Goal: Information Seeking & Learning: Learn about a topic

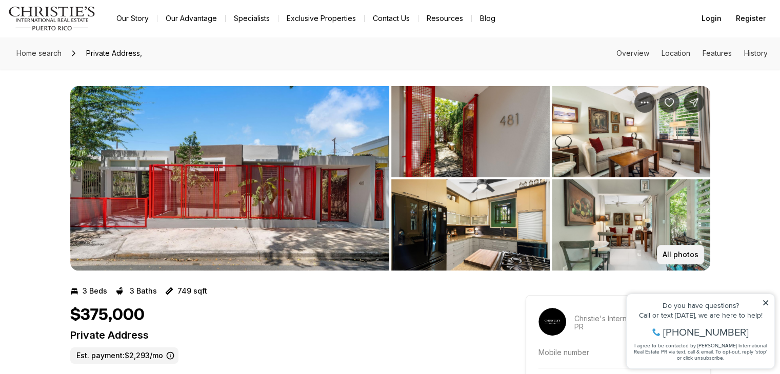
click at [673, 257] on p "All photos" at bounding box center [680, 255] width 36 height 8
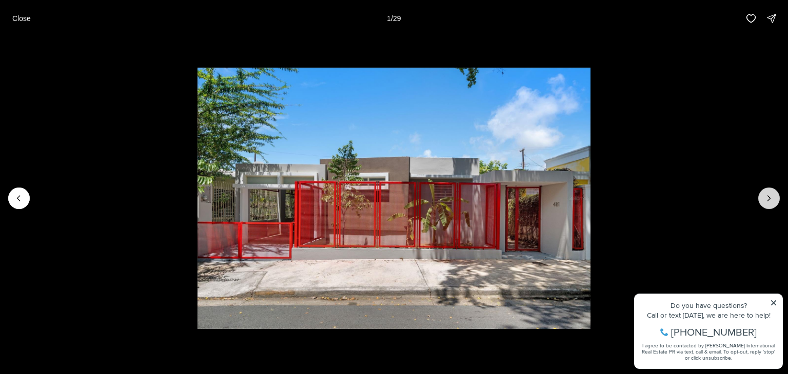
click at [771, 199] on icon "Next slide" at bounding box center [768, 198] width 10 height 10
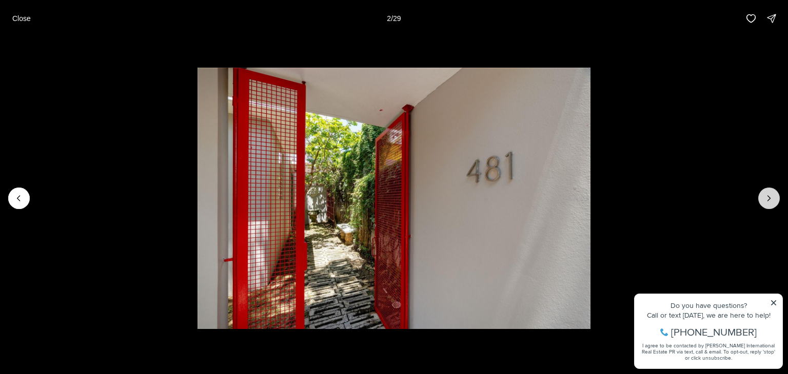
click at [771, 199] on icon "Next slide" at bounding box center [768, 198] width 10 height 10
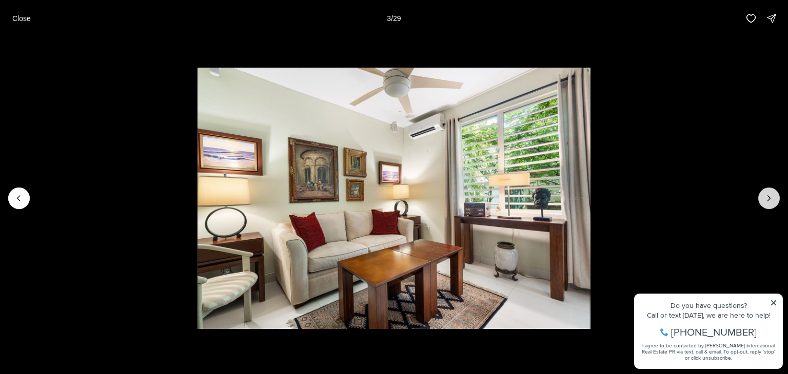
click at [771, 199] on icon "Next slide" at bounding box center [768, 198] width 10 height 10
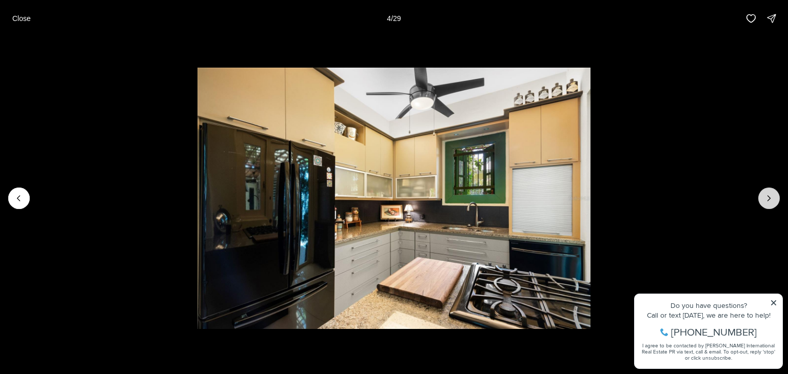
click at [771, 199] on icon "Next slide" at bounding box center [768, 198] width 10 height 10
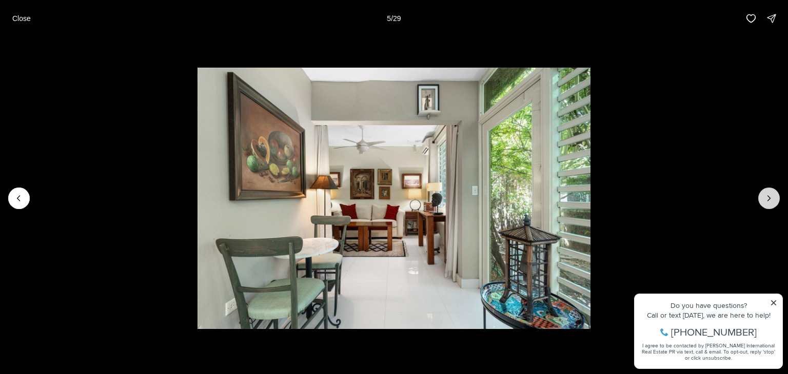
click at [771, 199] on icon "Next slide" at bounding box center [768, 198] width 10 height 10
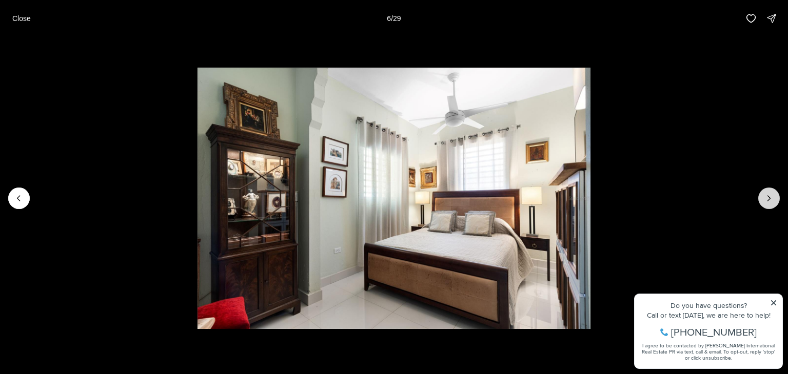
click at [771, 199] on icon "Next slide" at bounding box center [768, 198] width 10 height 10
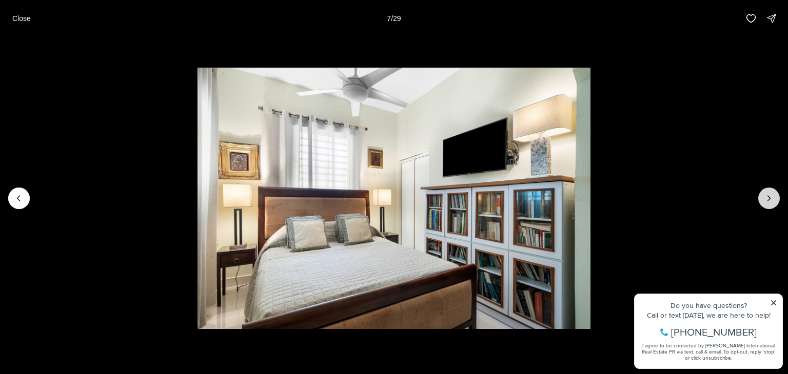
click at [771, 199] on icon "Next slide" at bounding box center [768, 198] width 10 height 10
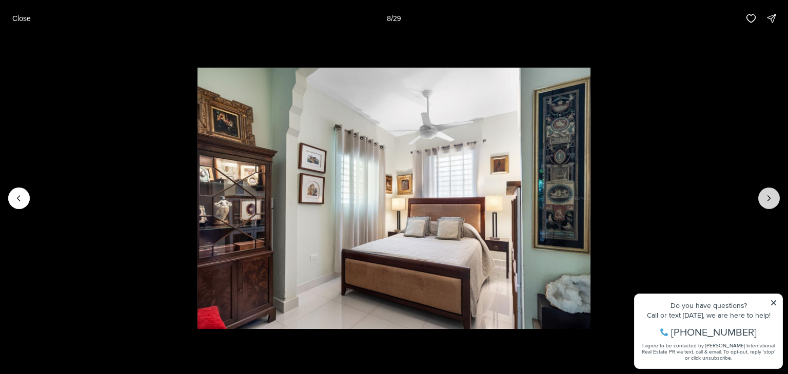
click at [771, 199] on icon "Next slide" at bounding box center [768, 198] width 10 height 10
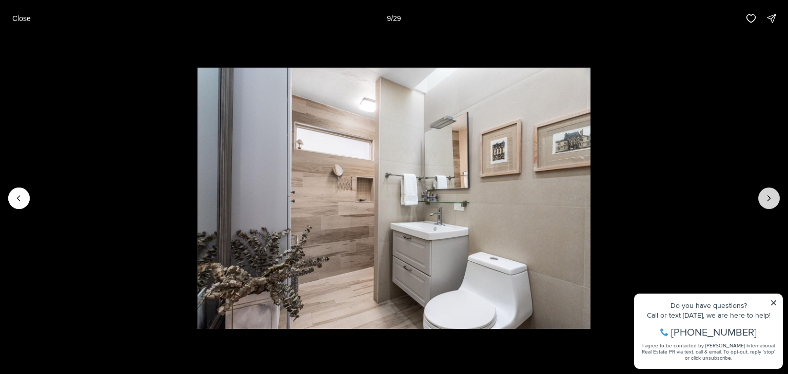
click at [771, 199] on icon "Next slide" at bounding box center [768, 198] width 10 height 10
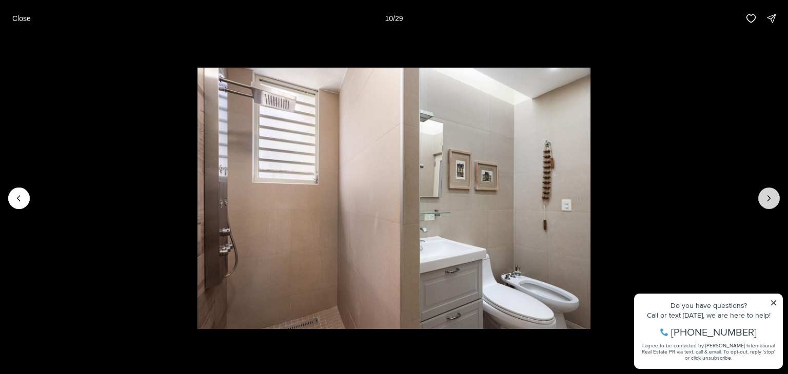
click at [771, 199] on icon "Next slide" at bounding box center [768, 198] width 10 height 10
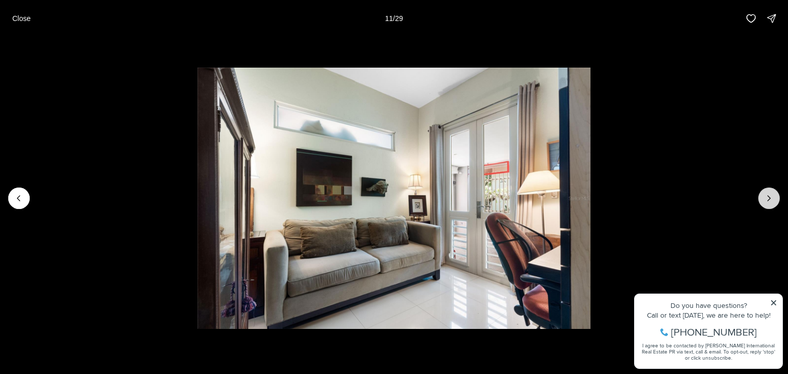
click at [771, 199] on icon "Next slide" at bounding box center [768, 198] width 10 height 10
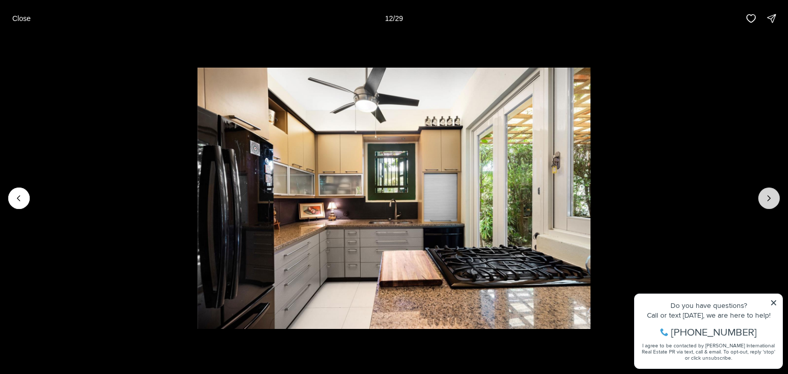
click at [771, 199] on icon "Next slide" at bounding box center [768, 198] width 10 height 10
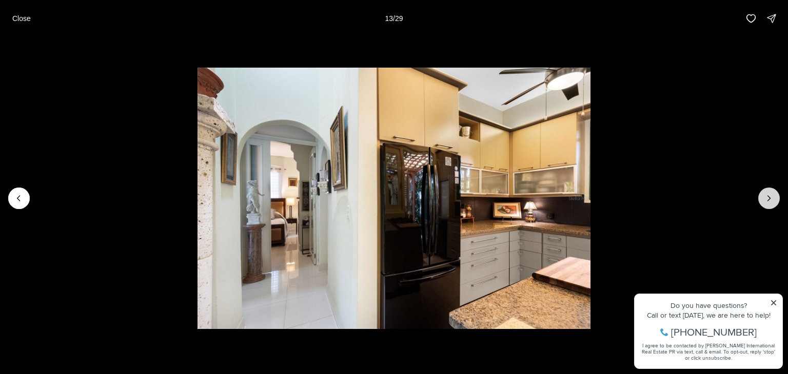
click at [771, 199] on icon "Next slide" at bounding box center [768, 198] width 10 height 10
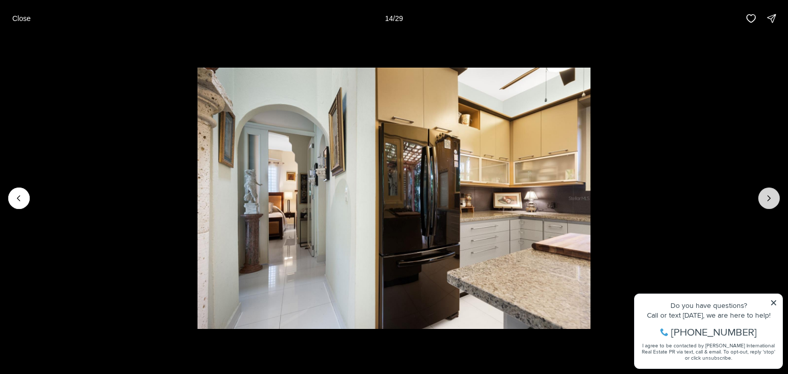
click at [771, 199] on icon "Next slide" at bounding box center [768, 198] width 10 height 10
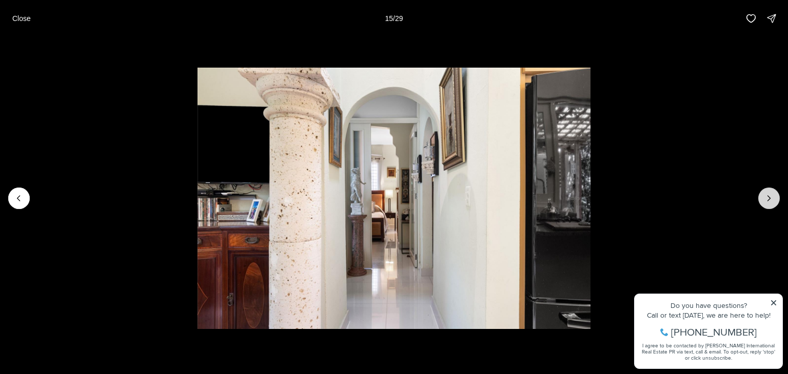
click at [771, 199] on icon "Next slide" at bounding box center [768, 198] width 10 height 10
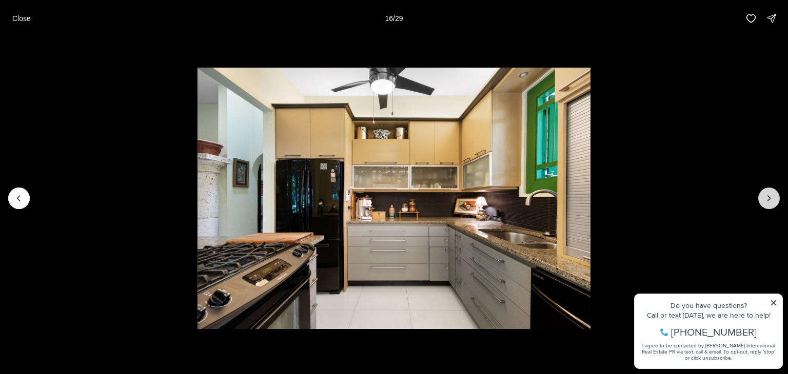
click at [771, 199] on icon "Next slide" at bounding box center [768, 198] width 10 height 10
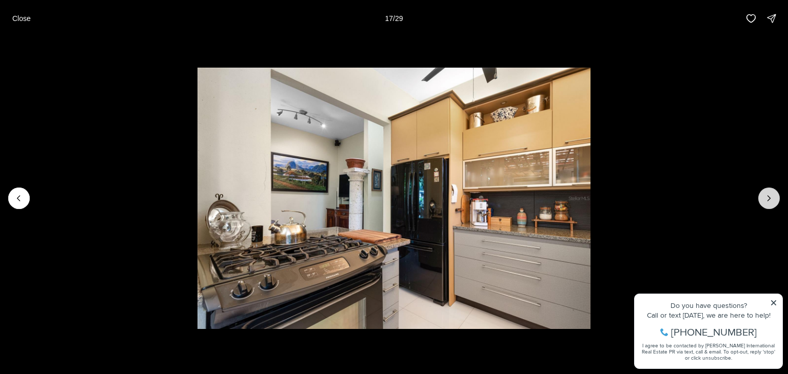
click at [771, 199] on icon "Next slide" at bounding box center [768, 198] width 10 height 10
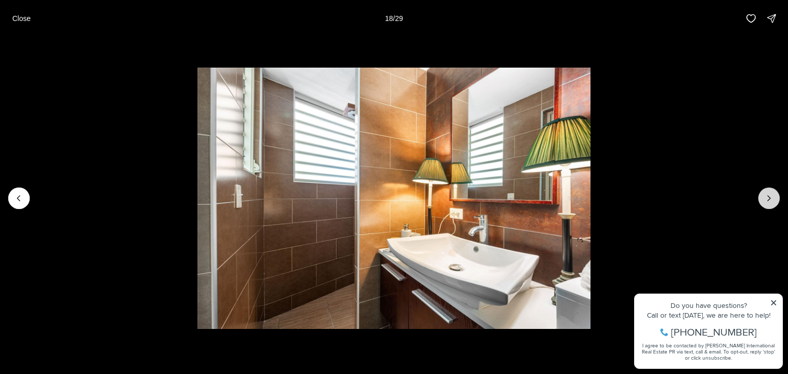
click at [771, 199] on icon "Next slide" at bounding box center [768, 198] width 10 height 10
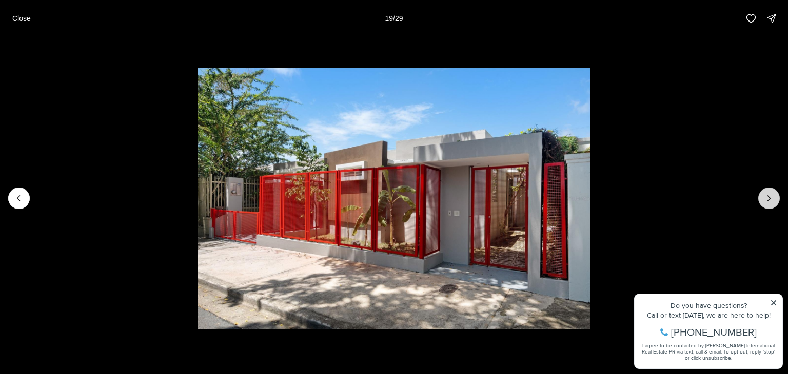
click at [767, 198] on icon "Next slide" at bounding box center [768, 198] width 10 height 10
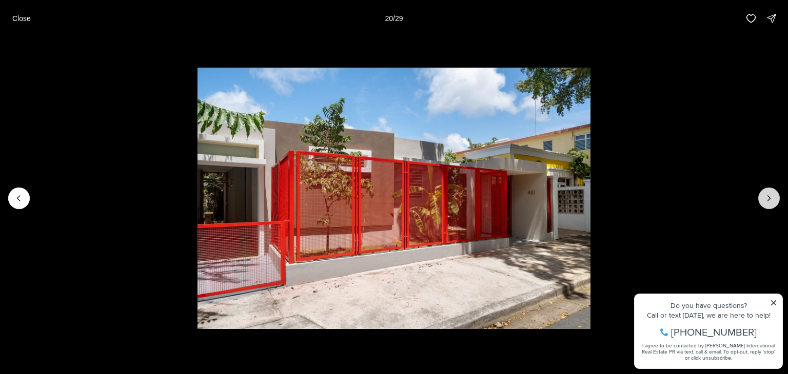
click at [767, 198] on icon "Next slide" at bounding box center [768, 198] width 10 height 10
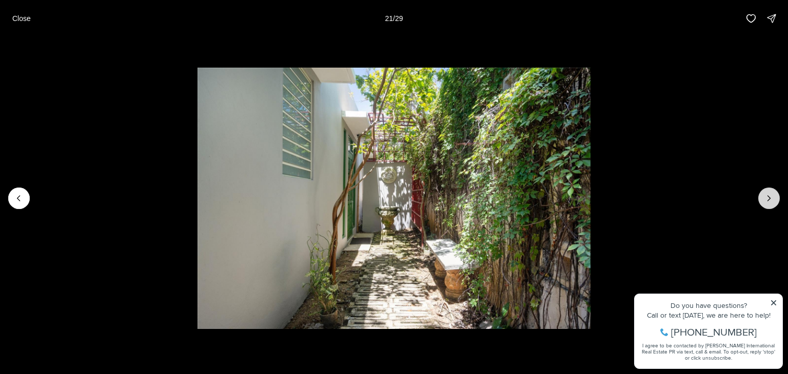
click at [767, 198] on icon "Next slide" at bounding box center [768, 198] width 10 height 10
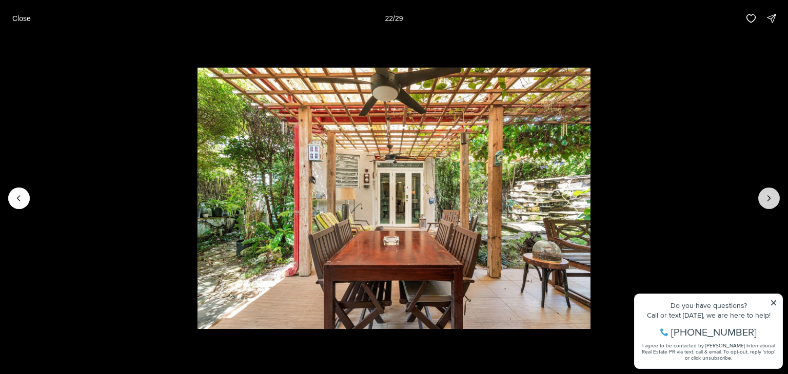
click at [767, 198] on icon "Next slide" at bounding box center [768, 198] width 10 height 10
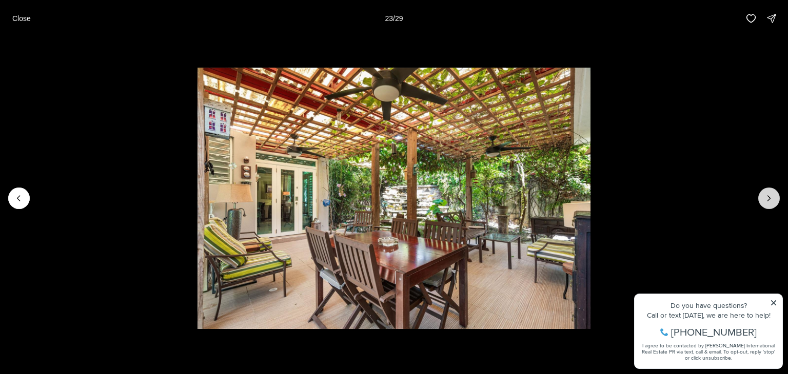
click at [767, 198] on icon "Next slide" at bounding box center [768, 198] width 10 height 10
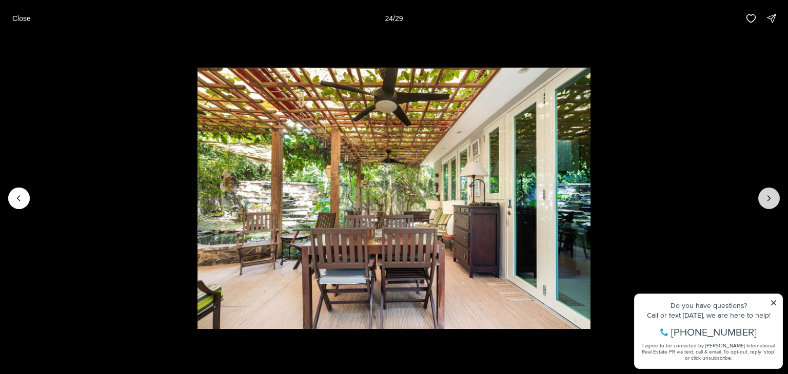
click at [767, 198] on icon "Next slide" at bounding box center [768, 198] width 10 height 10
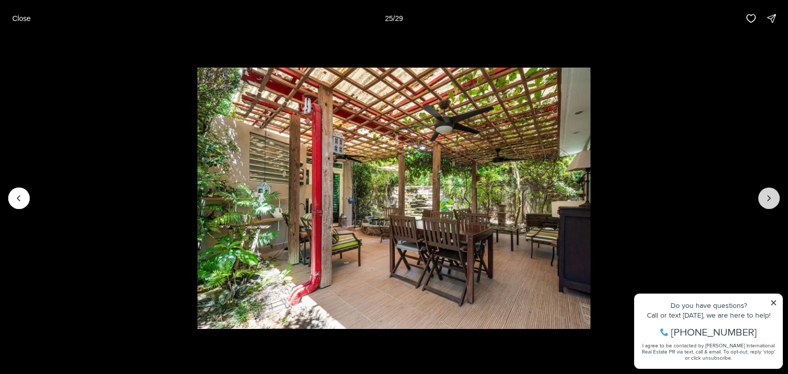
click at [767, 198] on icon "Next slide" at bounding box center [768, 198] width 10 height 10
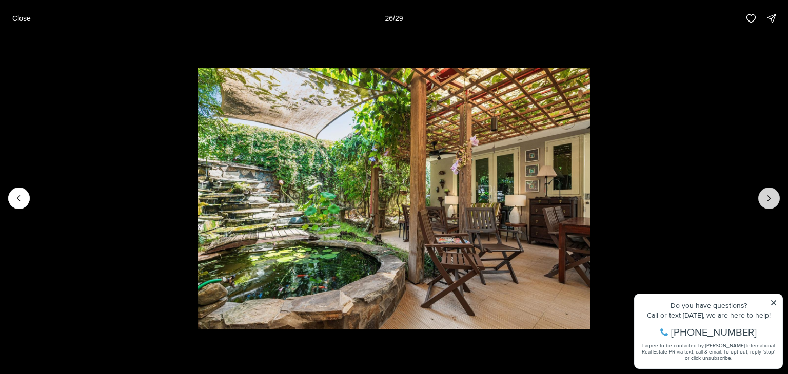
click at [767, 198] on icon "Next slide" at bounding box center [768, 198] width 10 height 10
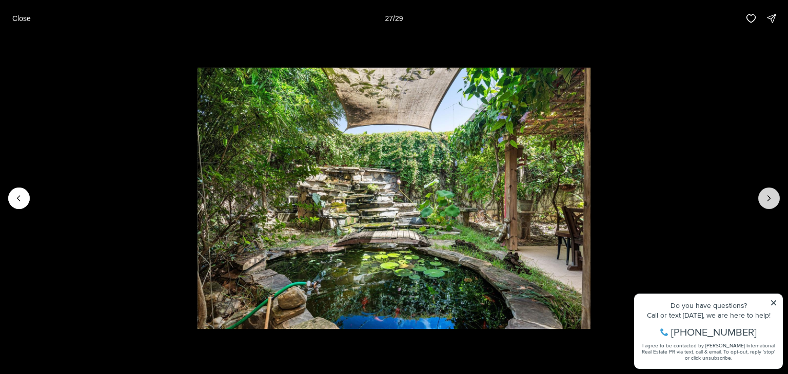
click at [767, 198] on icon "Next slide" at bounding box center [768, 198] width 10 height 10
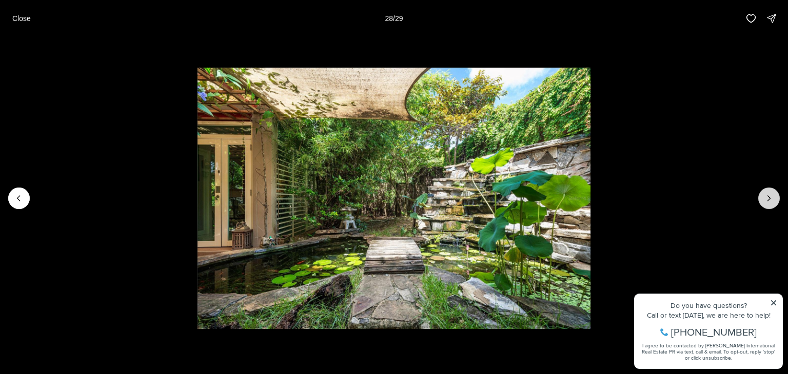
click at [767, 198] on icon "Next slide" at bounding box center [768, 198] width 10 height 10
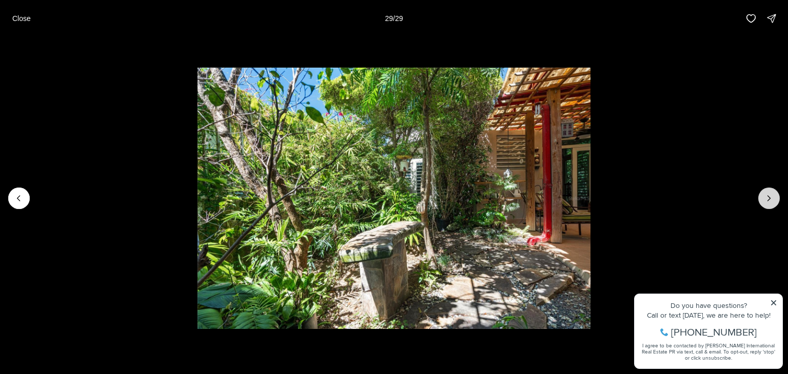
click at [767, 198] on div at bounding box center [769, 199] width 22 height 22
click at [19, 15] on p "Close" at bounding box center [21, 18] width 18 height 8
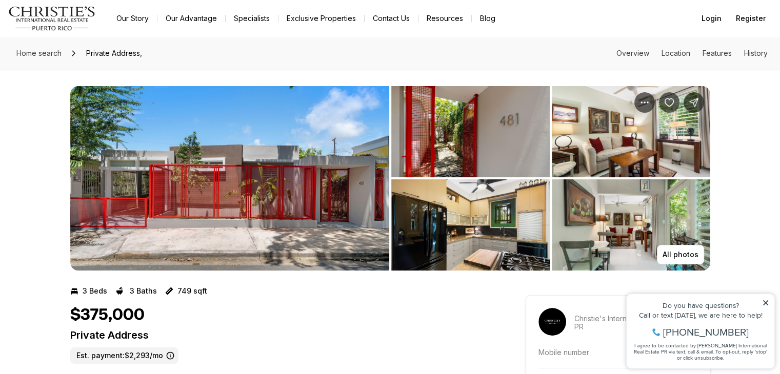
click at [766, 303] on icon at bounding box center [765, 302] width 5 height 5
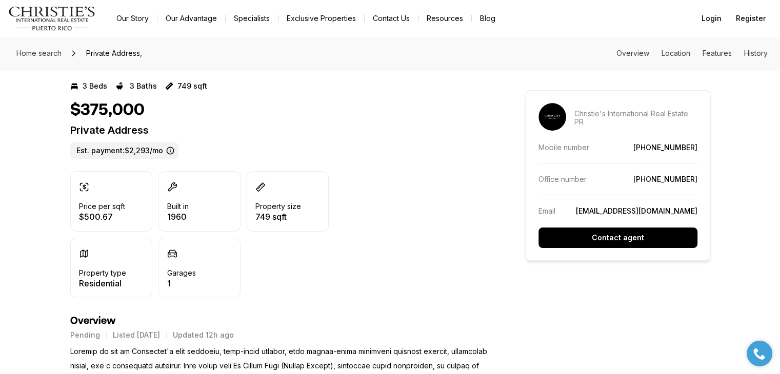
scroll to position [232, 0]
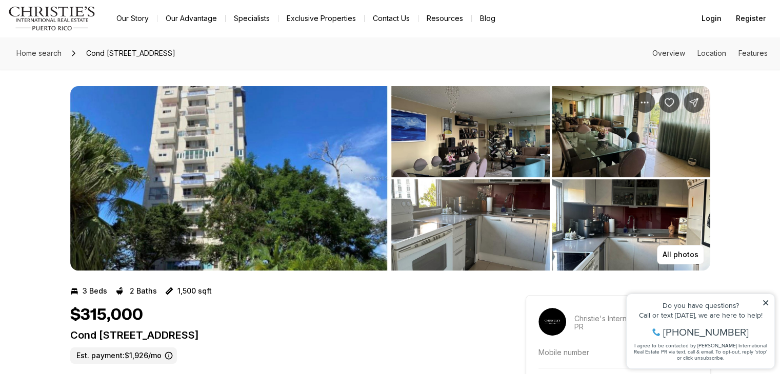
click at [765, 300] on icon at bounding box center [765, 302] width 7 height 7
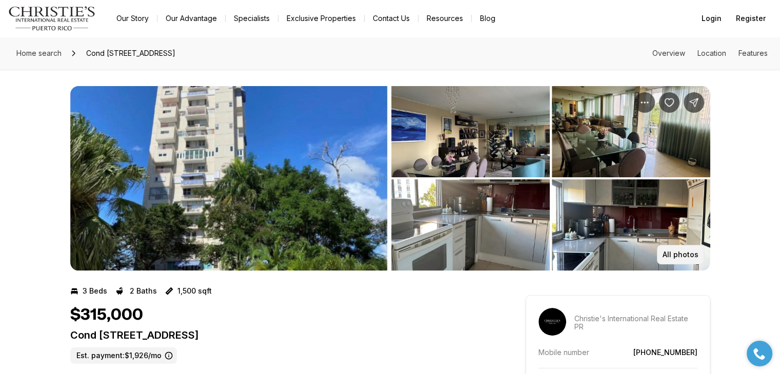
click at [674, 253] on p "All photos" at bounding box center [680, 255] width 36 height 8
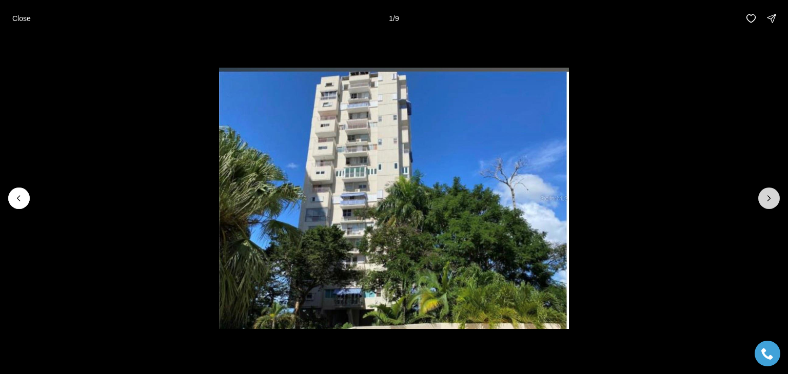
click at [768, 197] on icon "Next slide" at bounding box center [768, 198] width 10 height 10
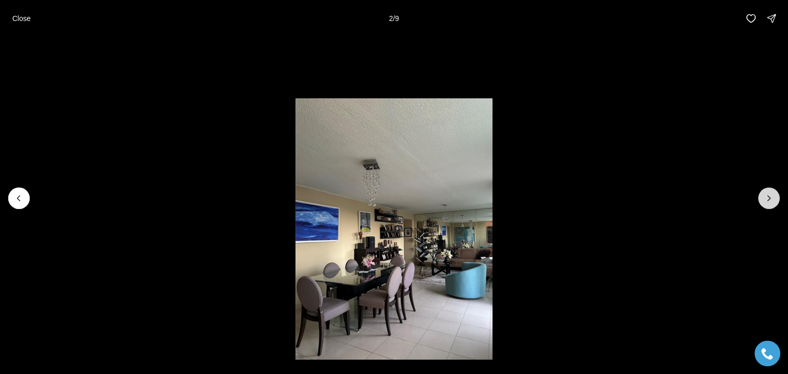
click at [768, 197] on icon "Next slide" at bounding box center [768, 198] width 10 height 10
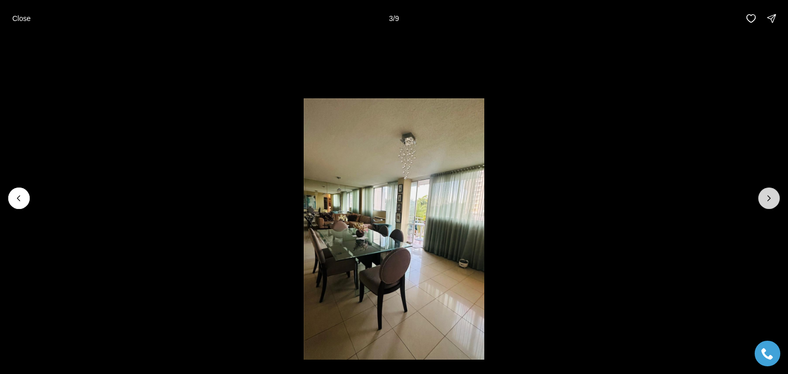
click at [768, 197] on icon "Next slide" at bounding box center [768, 198] width 10 height 10
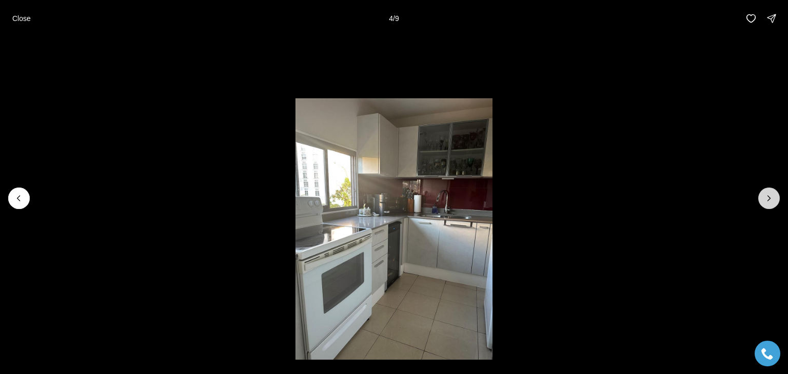
click at [768, 197] on icon "Next slide" at bounding box center [768, 198] width 10 height 10
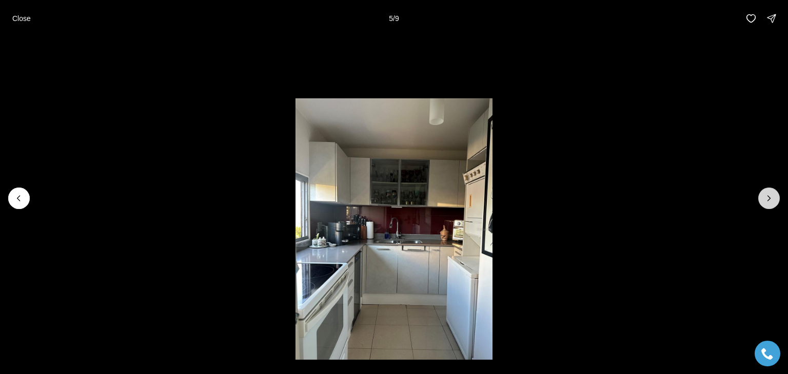
click at [768, 197] on icon "Next slide" at bounding box center [768, 198] width 10 height 10
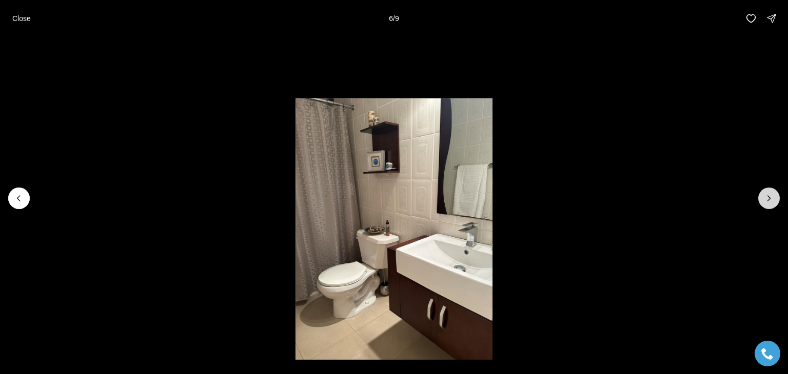
click at [768, 197] on icon "Next slide" at bounding box center [768, 198] width 10 height 10
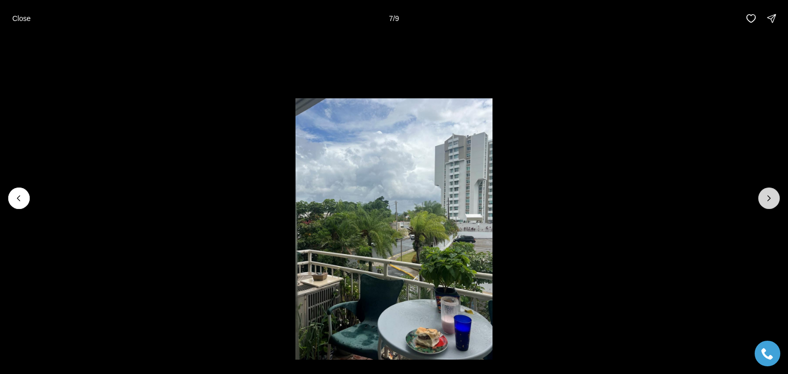
click at [768, 197] on icon "Next slide" at bounding box center [768, 198] width 10 height 10
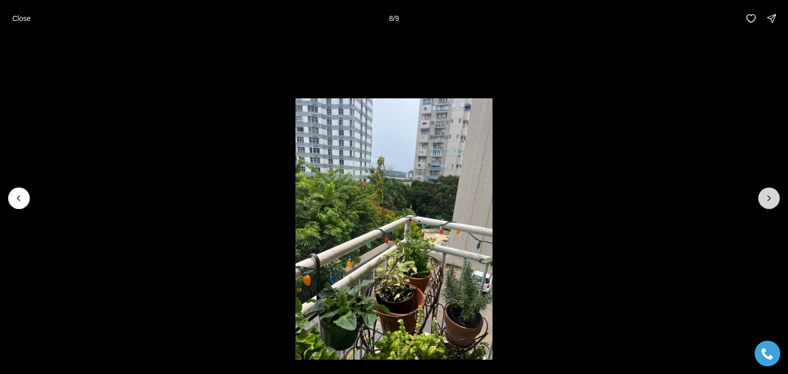
click at [768, 197] on icon "Next slide" at bounding box center [768, 198] width 10 height 10
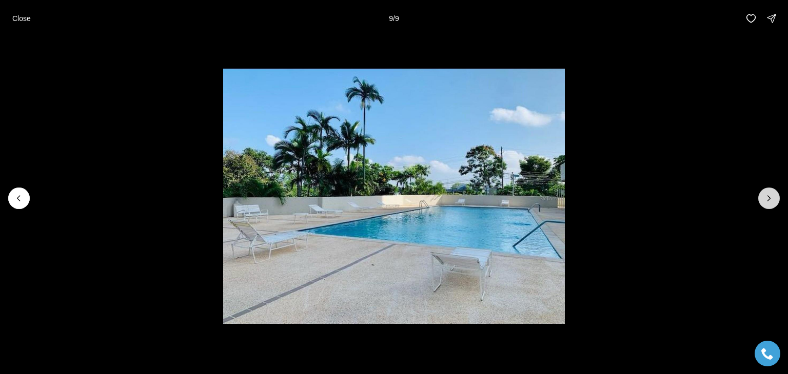
click at [768, 197] on div at bounding box center [769, 199] width 22 height 22
click at [16, 21] on p "Close" at bounding box center [21, 18] width 18 height 8
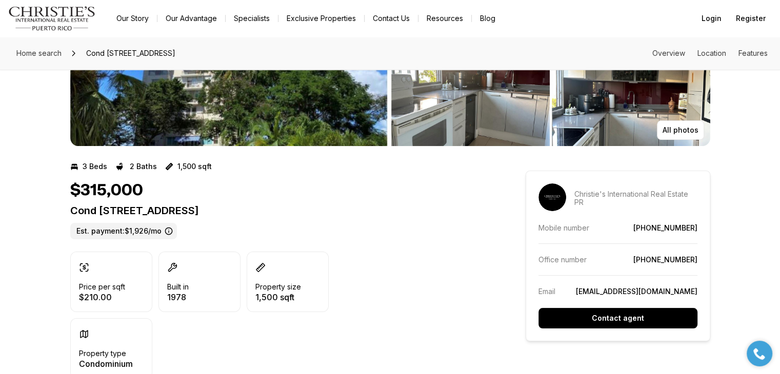
scroll to position [57, 0]
